Goal: Browse casually: Explore the website without a specific task or goal

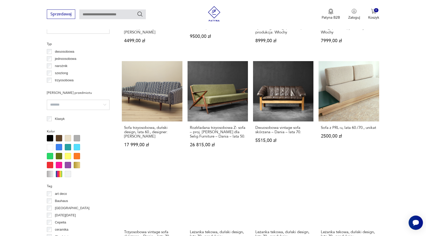
scroll to position [468, 0]
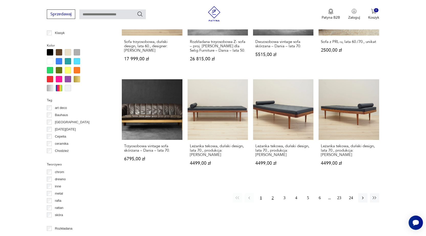
click at [274, 193] on button "2" at bounding box center [272, 197] width 9 height 9
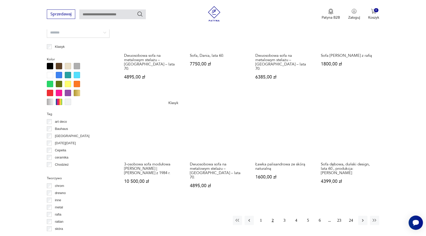
scroll to position [571, 0]
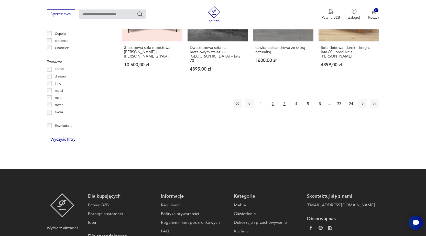
click at [284, 99] on button "3" at bounding box center [284, 103] width 9 height 9
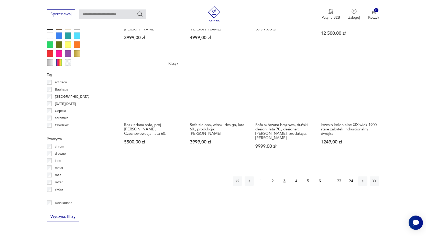
scroll to position [494, 0]
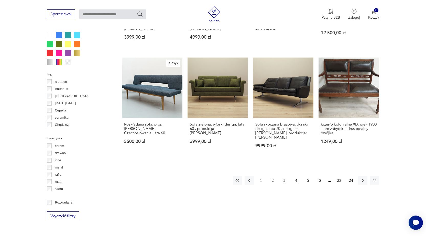
click at [296, 176] on button "4" at bounding box center [296, 180] width 9 height 9
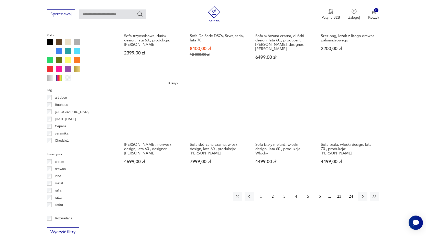
scroll to position [545, 0]
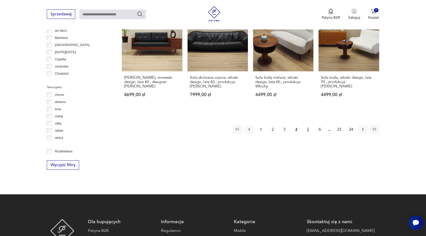
click at [310, 125] on button "5" at bounding box center [307, 129] width 9 height 9
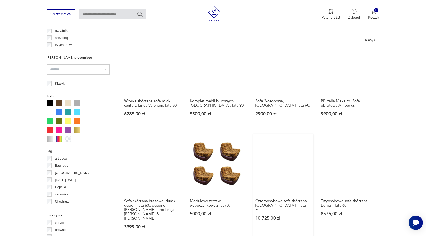
scroll to position [571, 0]
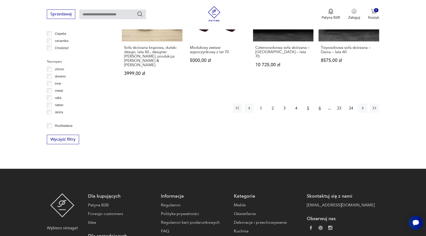
click at [319, 104] on button "6" at bounding box center [319, 108] width 9 height 9
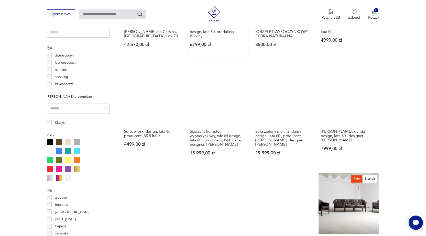
scroll to position [468, 0]
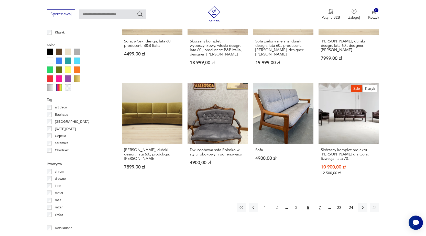
click at [321, 207] on button "7" at bounding box center [319, 207] width 9 height 9
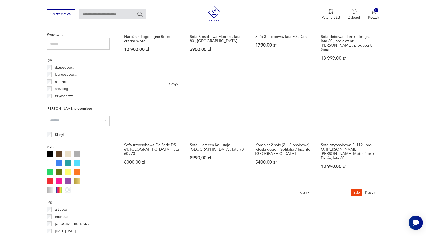
scroll to position [545, 0]
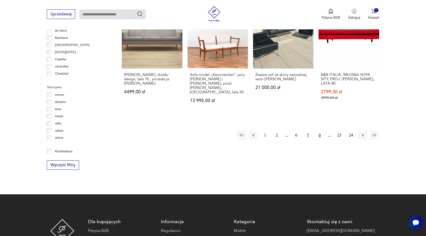
click at [321, 131] on button "8" at bounding box center [319, 135] width 9 height 9
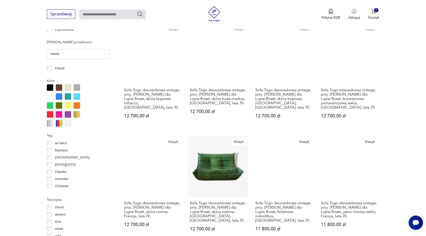
scroll to position [519, 0]
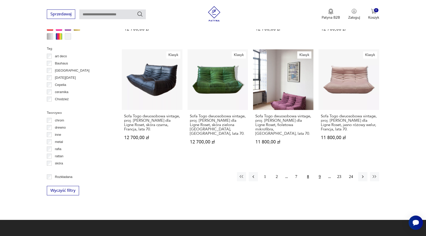
click at [319, 172] on button "9" at bounding box center [319, 176] width 9 height 9
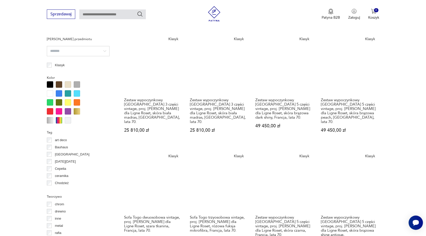
scroll to position [545, 0]
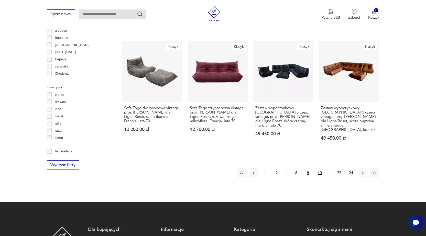
click at [318, 168] on button "10" at bounding box center [319, 172] width 9 height 9
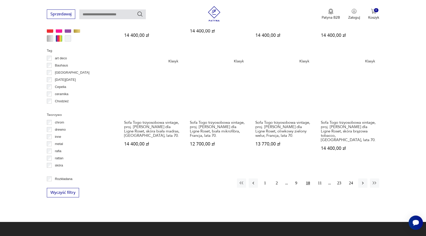
scroll to position [519, 0]
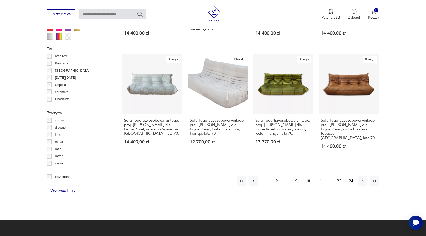
click at [319, 176] on button "11" at bounding box center [319, 180] width 9 height 9
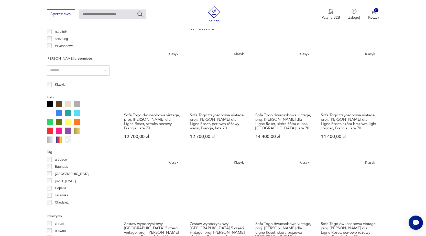
scroll to position [468, 0]
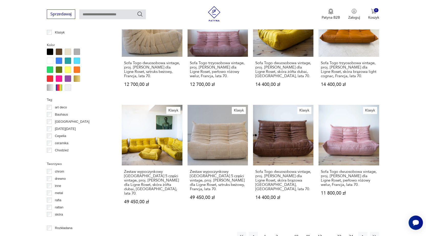
click at [265, 232] on button "1" at bounding box center [264, 236] width 9 height 9
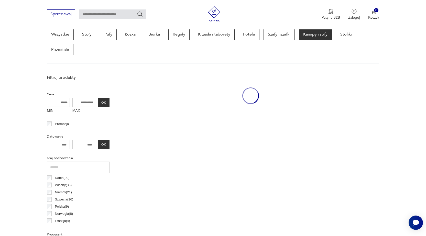
scroll to position [136, 0]
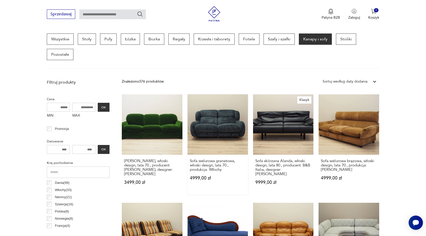
click at [227, 129] on link "Sofa welurowa granatowa, włoski design, lata 70., produkcja: Włochy 4999,00 zł" at bounding box center [217, 144] width 60 height 100
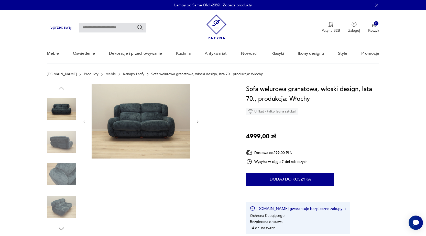
click at [62, 143] on img at bounding box center [61, 141] width 29 height 29
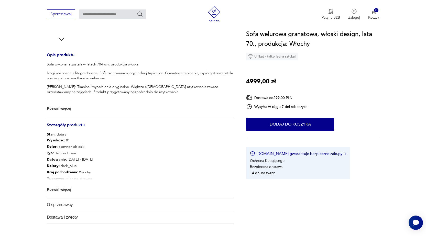
scroll to position [205, 0]
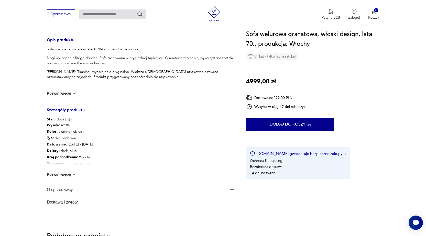
click at [65, 175] on button "Rozwiń więcej" at bounding box center [62, 174] width 30 height 5
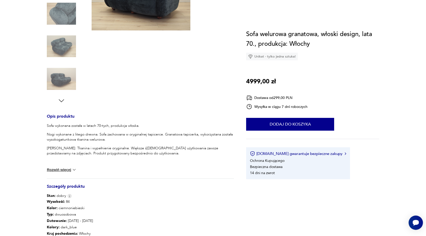
scroll to position [0, 0]
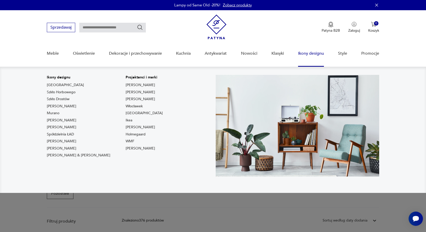
click at [311, 56] on link "Ikony designu" at bounding box center [311, 54] width 26 height 20
click at [314, 52] on link "Ikony designu" at bounding box center [311, 54] width 26 height 20
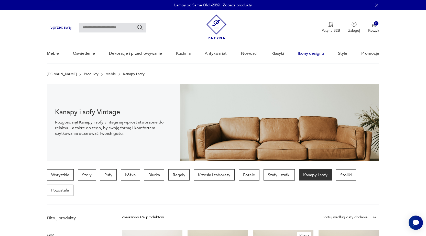
click at [314, 52] on link "Ikony designu" at bounding box center [311, 54] width 26 height 20
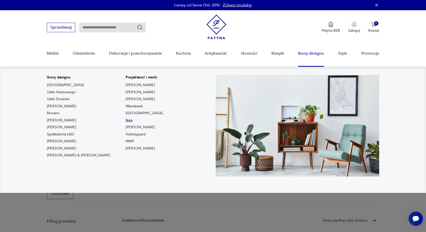
click at [126, 121] on link "Ikea" at bounding box center [129, 120] width 7 height 5
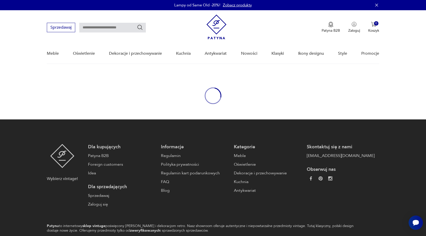
type input "****"
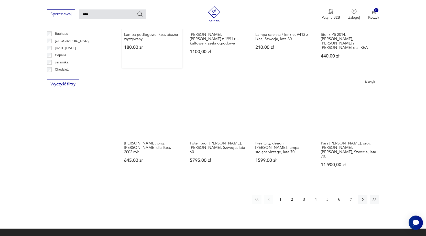
scroll to position [424, 0]
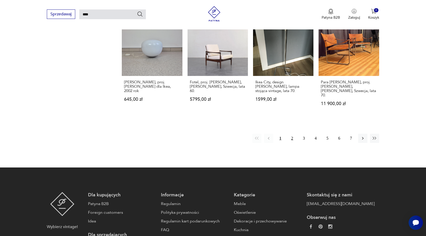
click at [291, 134] on button "2" at bounding box center [291, 138] width 9 height 9
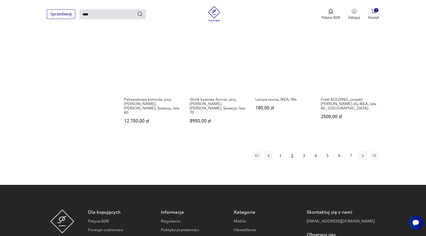
scroll to position [358, 0]
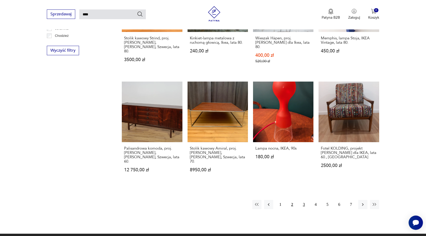
click at [305, 200] on button "3" at bounding box center [303, 204] width 9 height 9
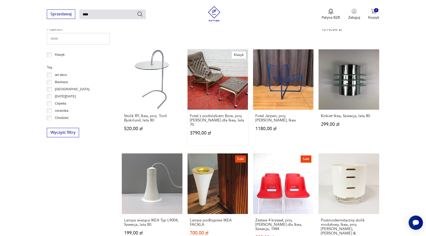
scroll to position [351, 0]
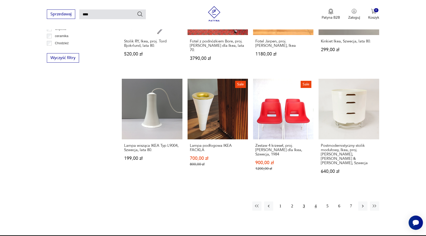
click at [316, 202] on button "4" at bounding box center [315, 206] width 9 height 9
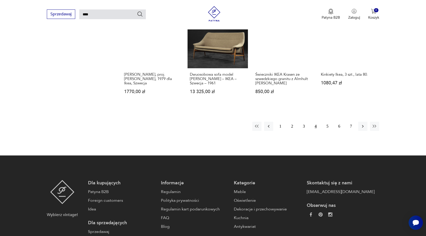
scroll to position [427, 0]
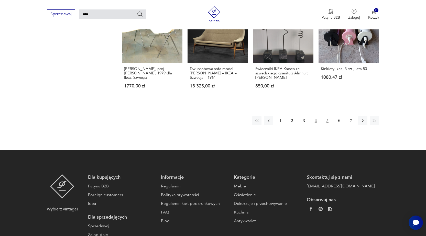
click at [328, 116] on button "5" at bounding box center [327, 120] width 9 height 9
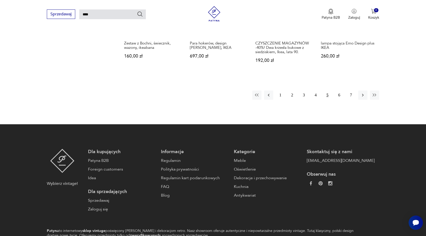
scroll to position [453, 0]
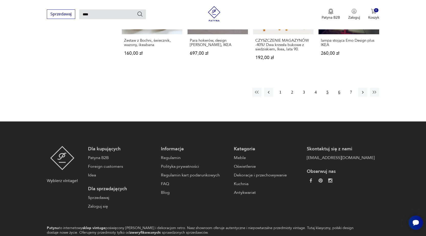
click at [339, 88] on button "6" at bounding box center [339, 92] width 9 height 9
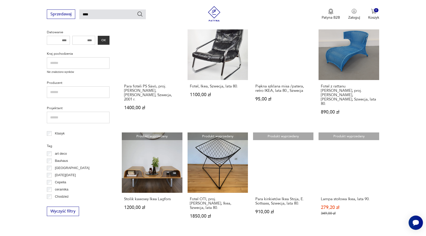
scroll to position [376, 0]
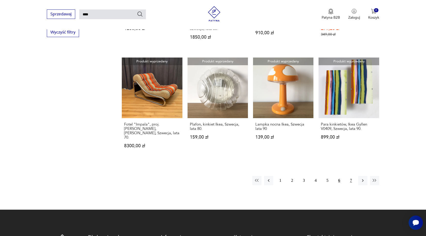
click at [350, 176] on button "7" at bounding box center [350, 180] width 9 height 9
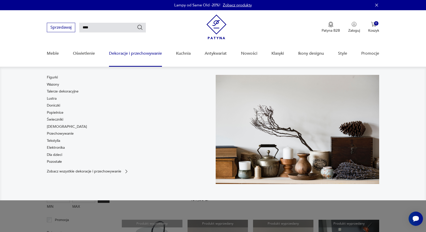
click at [118, 53] on link "Dekoracje i przechowywanie" at bounding box center [135, 54] width 53 height 20
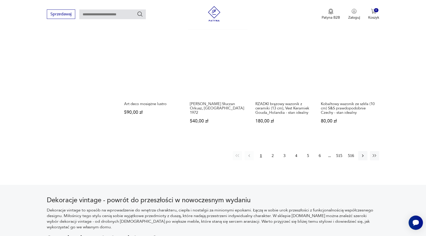
scroll to position [563, 0]
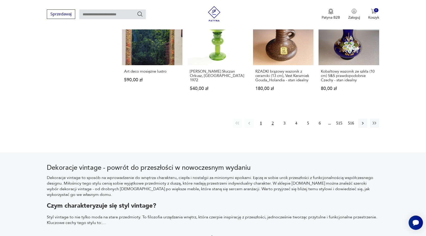
click at [274, 119] on button "2" at bounding box center [272, 123] width 9 height 9
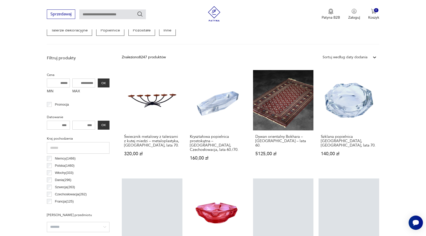
scroll to position [161, 0]
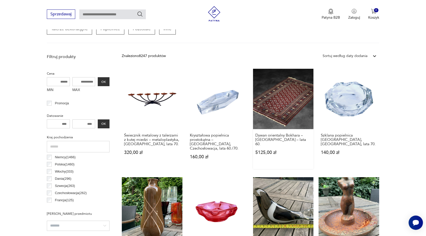
click at [280, 101] on link "Dywan orientalny Bokhara – [GEOGRAPHIC_DATA] – lata 60. 5125,00 zł" at bounding box center [283, 119] width 60 height 100
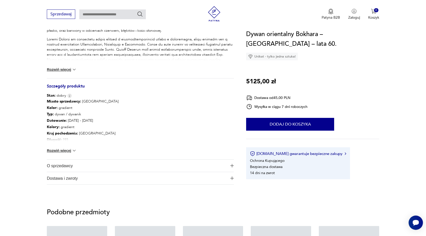
scroll to position [230, 0]
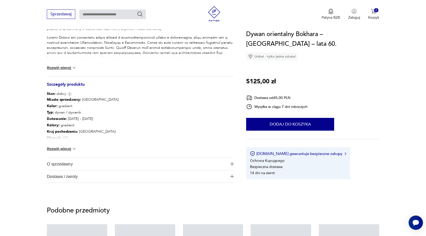
click at [65, 149] on button "Rozwiń więcej" at bounding box center [62, 148] width 30 height 5
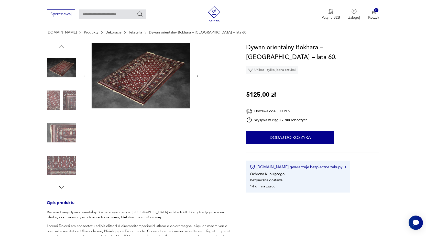
scroll to position [26, 0]
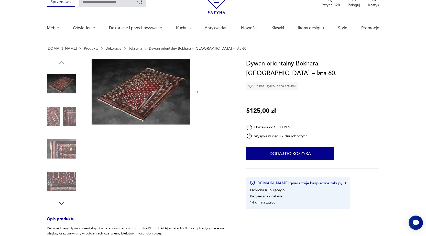
click at [66, 153] on img at bounding box center [61, 148] width 29 height 29
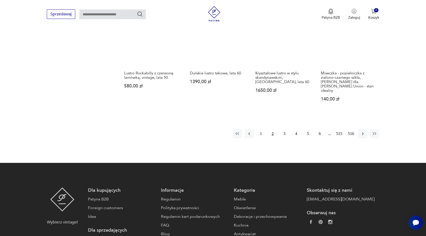
scroll to position [468, 0]
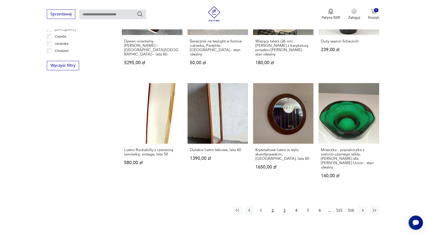
click at [285, 206] on button "3" at bounding box center [284, 210] width 9 height 9
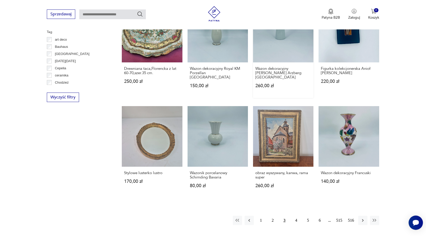
scroll to position [494, 0]
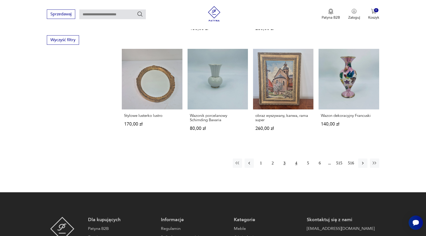
click at [298, 159] on button "4" at bounding box center [296, 163] width 9 height 9
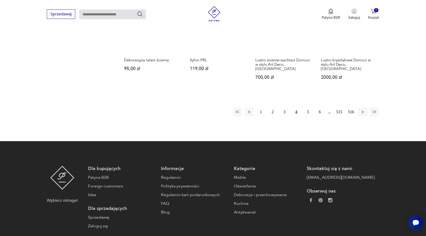
scroll to position [545, 0]
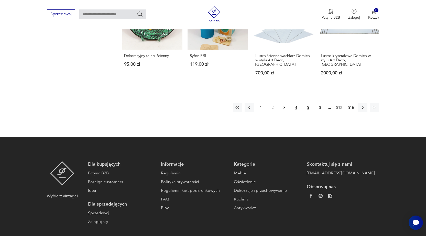
click at [308, 103] on button "5" at bounding box center [307, 107] width 9 height 9
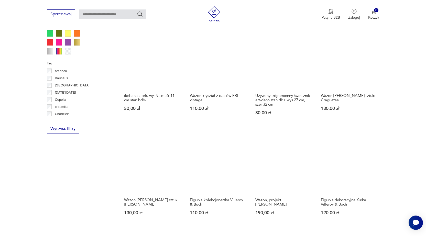
scroll to position [519, 0]
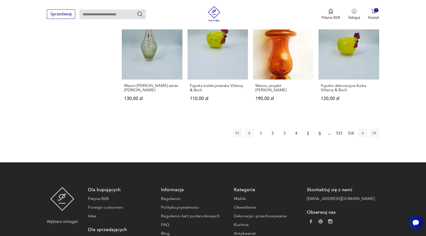
click at [319, 129] on button "6" at bounding box center [319, 133] width 9 height 9
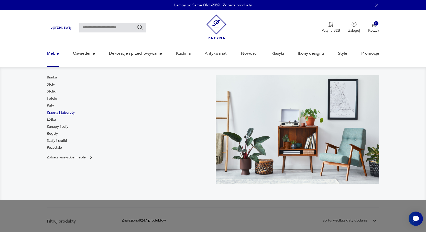
click at [60, 113] on link "Krzesła i taborety" at bounding box center [61, 112] width 28 height 5
click at [56, 90] on link "Stoliki" at bounding box center [51, 91] width 9 height 5
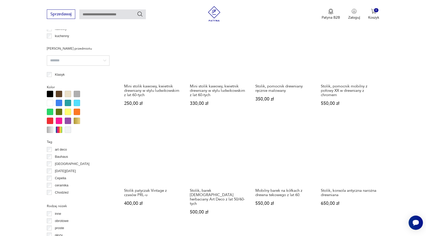
scroll to position [468, 0]
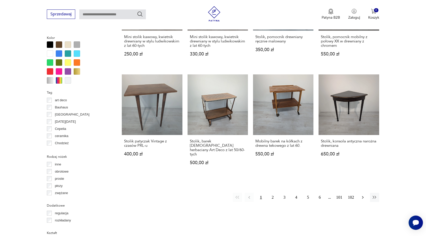
click at [362, 195] on icon "button" at bounding box center [362, 197] width 5 height 5
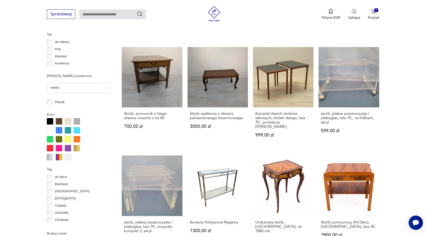
scroll to position [519, 0]
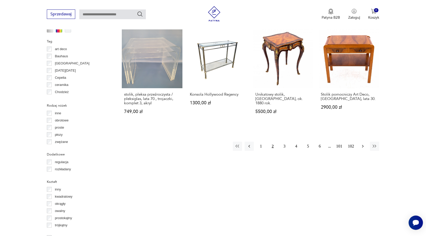
click at [362, 144] on icon "button" at bounding box center [362, 146] width 5 height 5
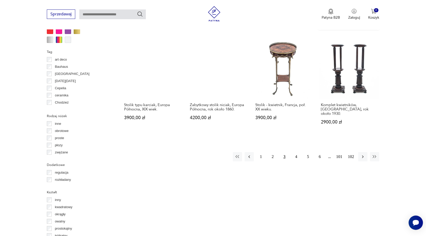
scroll to position [519, 0]
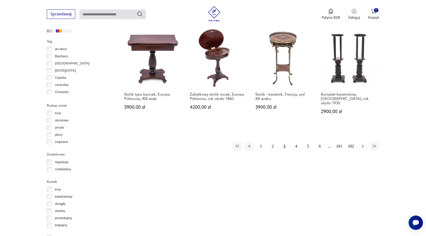
click at [361, 144] on icon "button" at bounding box center [362, 146] width 5 height 5
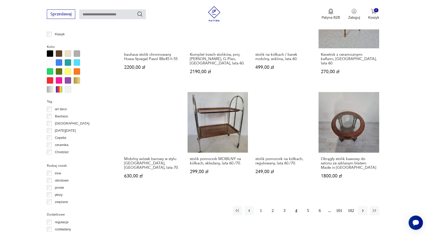
scroll to position [468, 0]
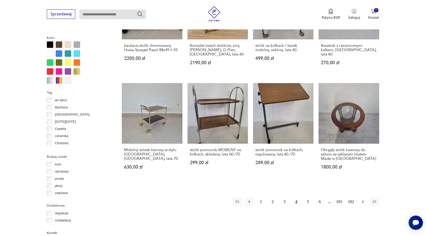
click at [363, 199] on icon "button" at bounding box center [362, 201] width 5 height 5
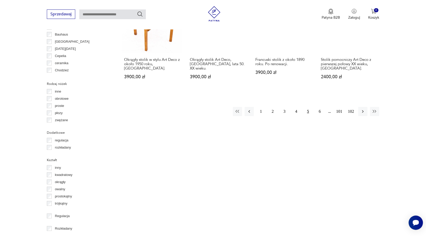
scroll to position [545, 0]
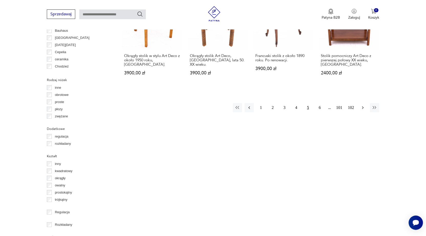
click at [363, 107] on icon "button" at bounding box center [362, 107] width 5 height 5
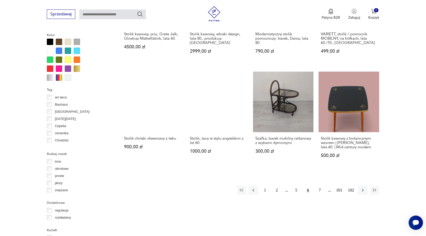
scroll to position [468, 0]
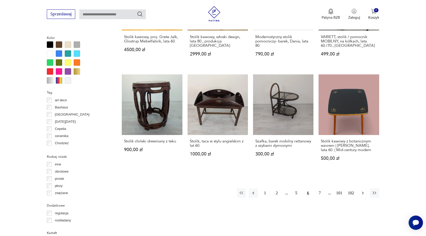
click at [361, 190] on button "button" at bounding box center [362, 192] width 9 height 9
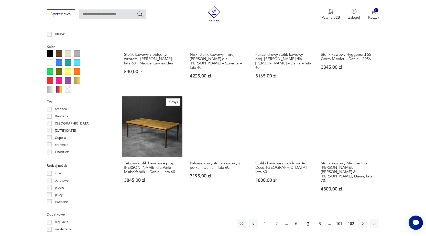
scroll to position [468, 0]
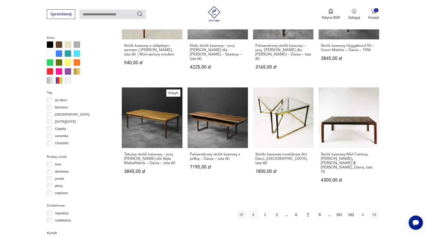
click at [363, 212] on icon "button" at bounding box center [362, 214] width 5 height 5
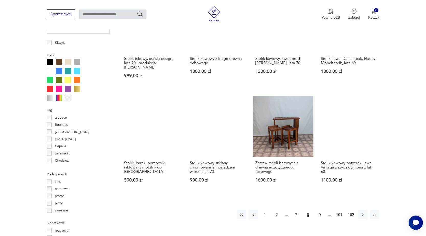
scroll to position [571, 0]
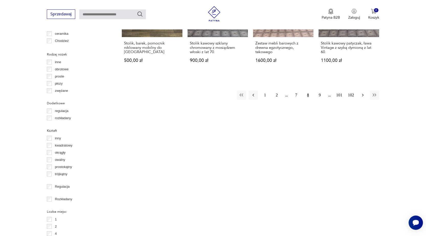
click at [362, 93] on icon "button" at bounding box center [362, 95] width 5 height 5
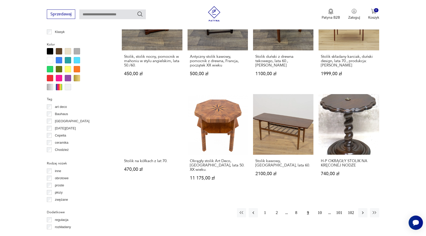
scroll to position [468, 0]
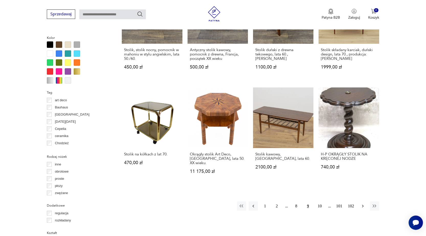
click at [364, 204] on icon "button" at bounding box center [362, 206] width 5 height 5
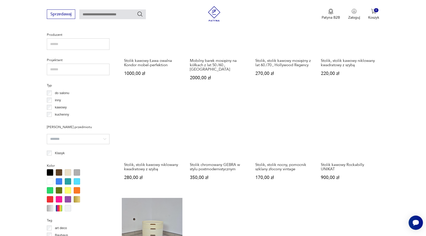
scroll to position [443, 0]
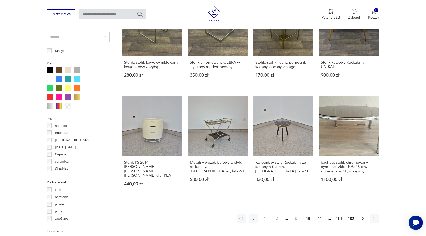
click at [363, 216] on icon "button" at bounding box center [362, 218] width 5 height 5
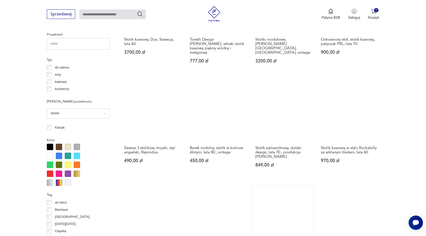
scroll to position [494, 0]
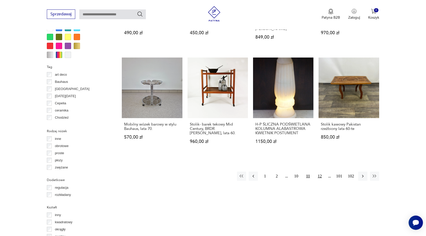
click at [318, 172] on button "12" at bounding box center [319, 176] width 9 height 9
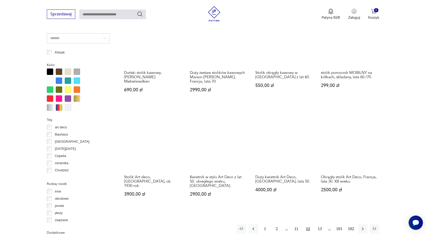
scroll to position [443, 0]
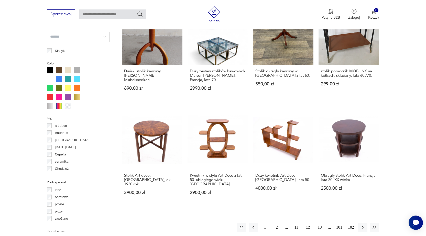
click at [319, 223] on button "13" at bounding box center [319, 227] width 9 height 9
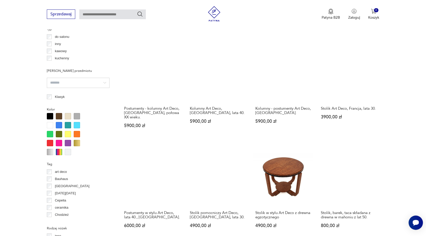
scroll to position [443, 0]
